Goal: Book appointment/travel/reservation

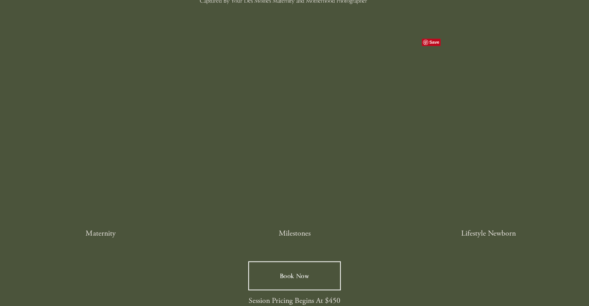
scroll to position [1201, 0]
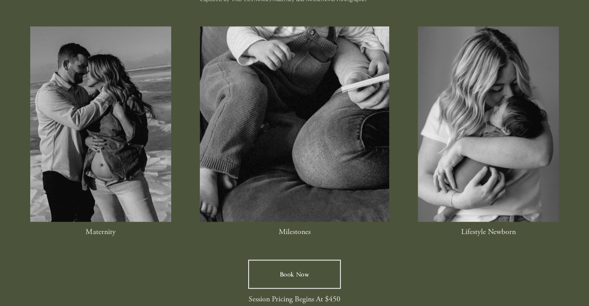
click at [90, 156] on div at bounding box center [100, 124] width 141 height 196
click at [88, 200] on div at bounding box center [100, 124] width 141 height 196
click at [104, 238] on p "Maternity" at bounding box center [100, 232] width 141 height 12
click at [103, 180] on div at bounding box center [100, 124] width 141 height 196
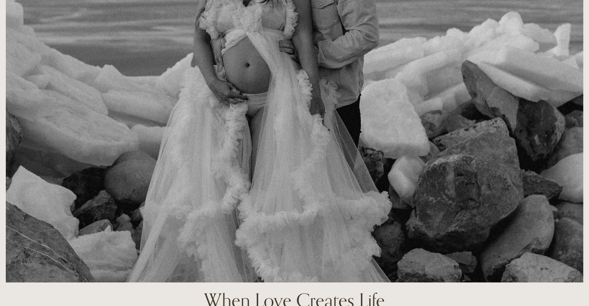
scroll to position [0, 0]
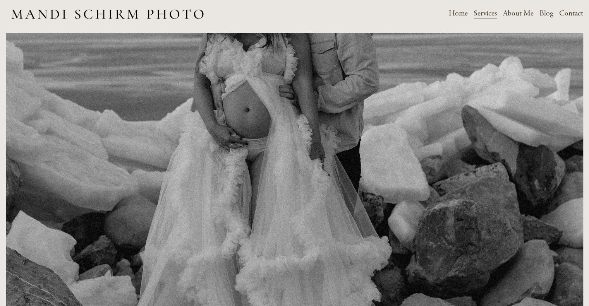
click at [0, 0] on span "Motherhood & Maternity" at bounding box center [0, 0] width 0 height 0
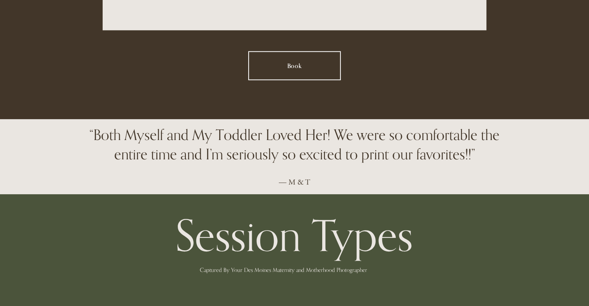
scroll to position [775, 0]
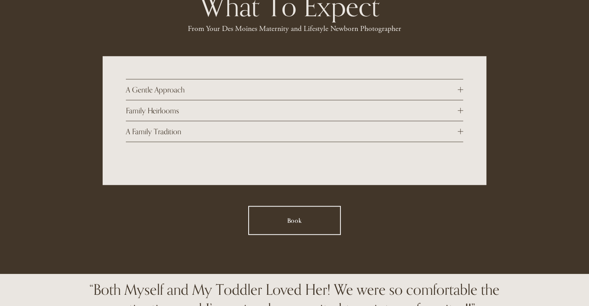
click at [461, 93] on div at bounding box center [460, 89] width 5 height 5
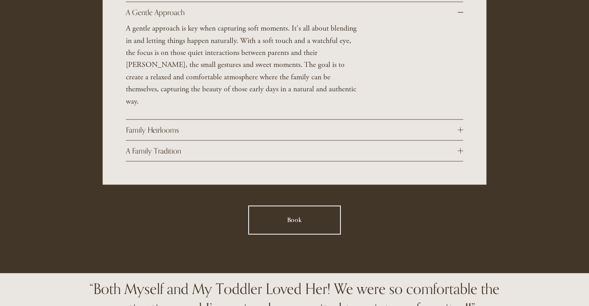
scroll to position [930, 0]
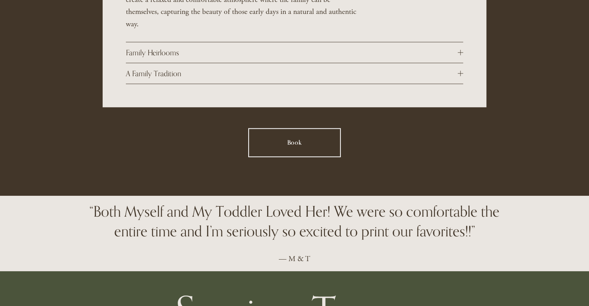
click at [288, 135] on link "Book" at bounding box center [294, 142] width 93 height 29
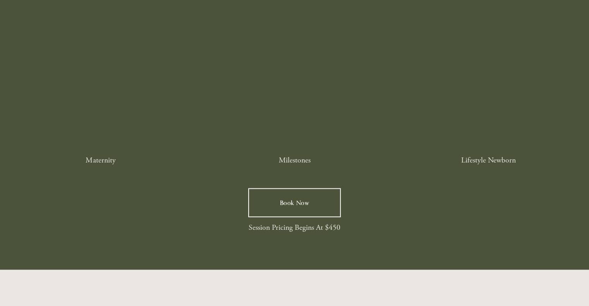
scroll to position [1201, 0]
